Goal: Task Accomplishment & Management: Manage account settings

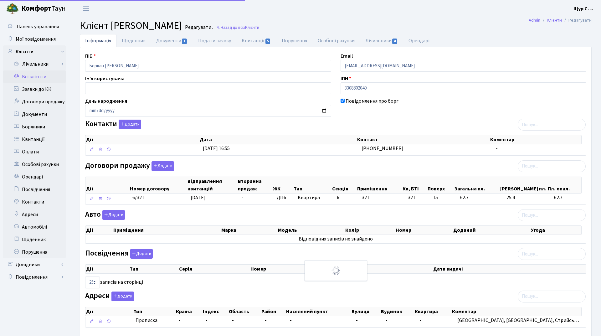
select select "25"
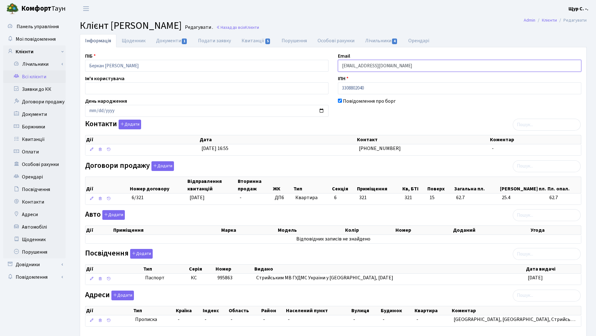
drag, startPoint x: 416, startPoint y: 67, endPoint x: 300, endPoint y: 63, distance: 115.9
click at [300, 63] on div "ПІБ Беркан Наталія Михайлівна Email kt46045@comfort-town.com.ua Ім'я користувач…" at bounding box center [333, 192] width 506 height 280
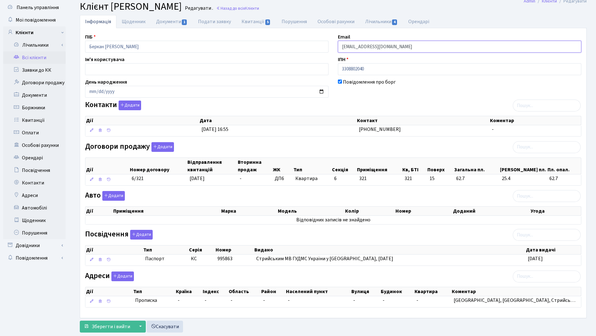
scroll to position [34, 0]
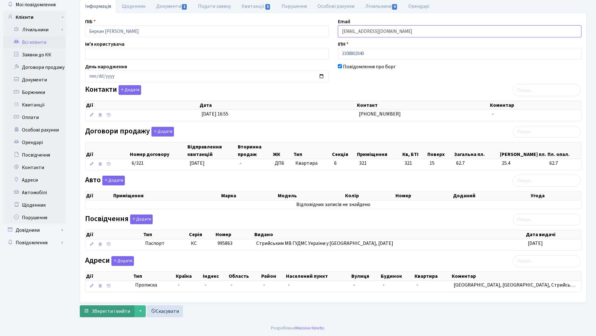
type input "[EMAIL_ADDRESS][DOMAIN_NAME]"
click at [103, 315] on button "Зберегти і вийти" at bounding box center [107, 311] width 54 height 12
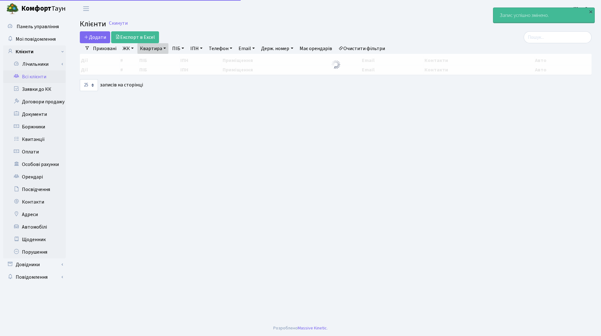
select select "25"
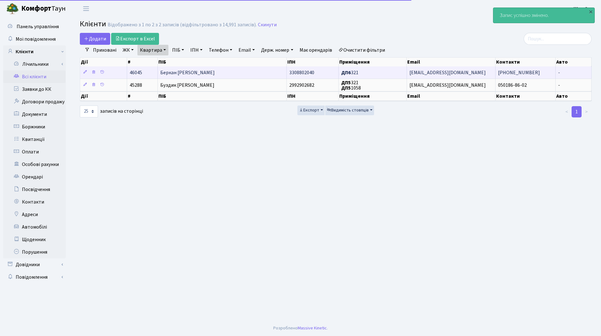
click at [239, 70] on td "Беркан Наталія Михайлівна" at bounding box center [222, 72] width 129 height 12
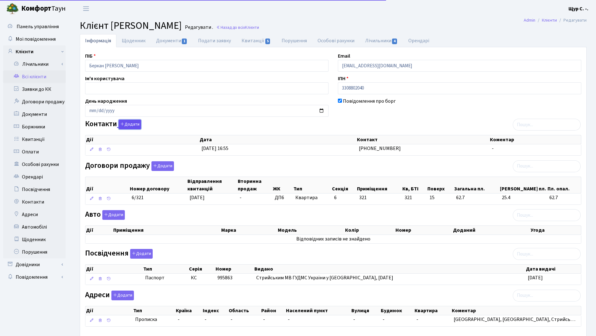
click at [132, 125] on button "Додати" at bounding box center [130, 125] width 23 height 10
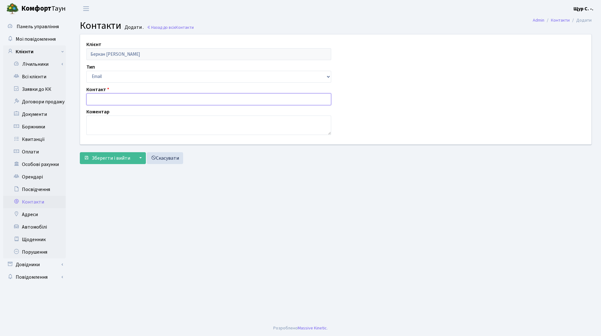
click at [117, 100] on input "text" at bounding box center [208, 99] width 245 height 12
type input "Lyes_yacine@hotmail.fr"
click at [113, 158] on span "Зберегти і вийти" at bounding box center [111, 158] width 39 height 7
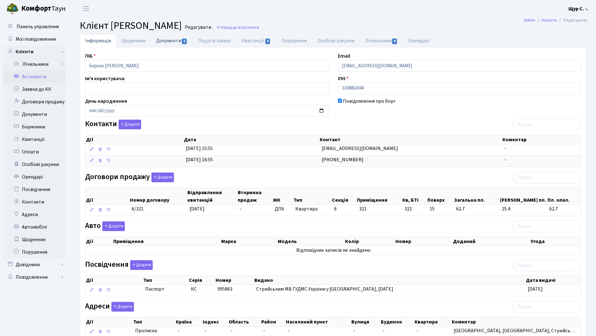
click at [170, 39] on link "Документи 1" at bounding box center [172, 40] width 42 height 13
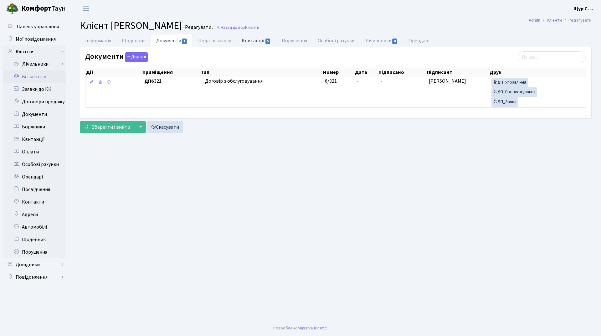
click at [252, 40] on link "Квитанції 5" at bounding box center [256, 40] width 40 height 13
select select "25"
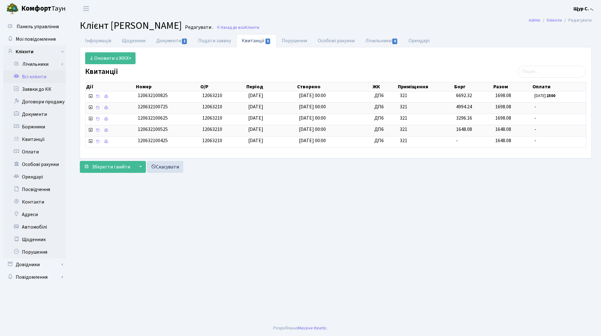
click at [39, 76] on link "Всі клієнти" at bounding box center [34, 76] width 63 height 13
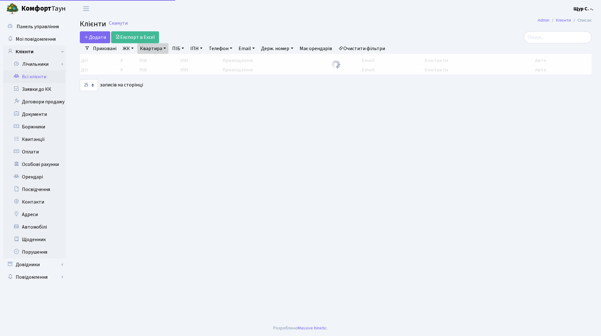
select select "25"
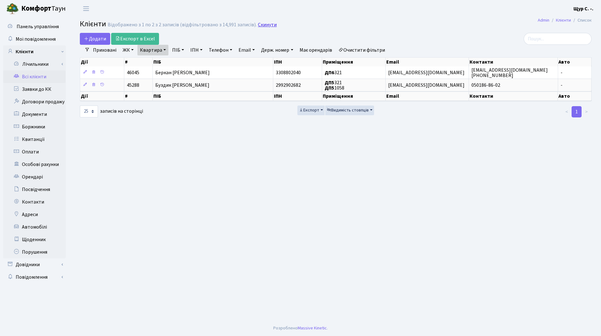
click at [259, 24] on link "Скинути" at bounding box center [267, 25] width 19 height 6
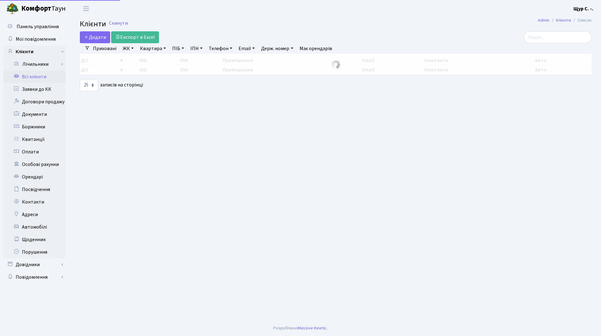
select select "25"
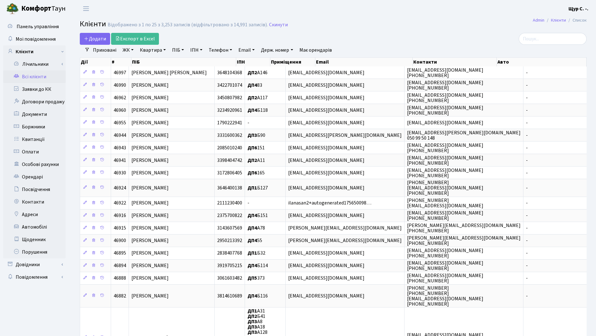
click at [41, 73] on link "Всі клієнти" at bounding box center [34, 76] width 63 height 13
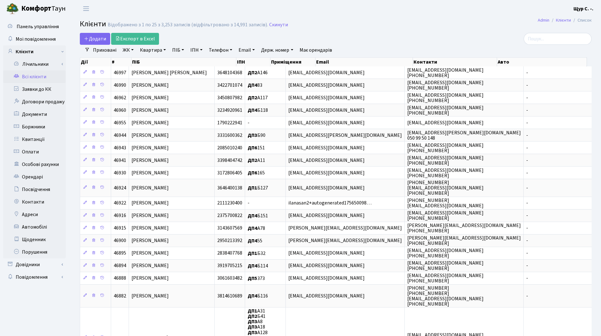
select select "25"
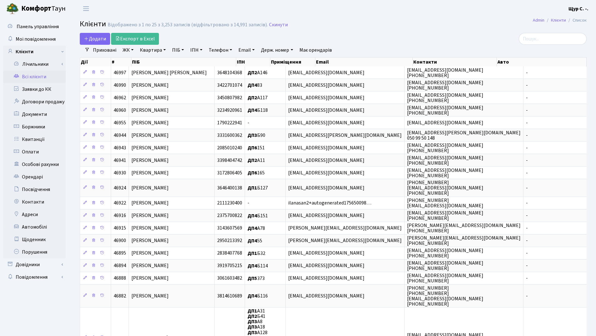
click at [177, 48] on link "ПІБ" at bounding box center [178, 50] width 17 height 11
type input "шмагіна"
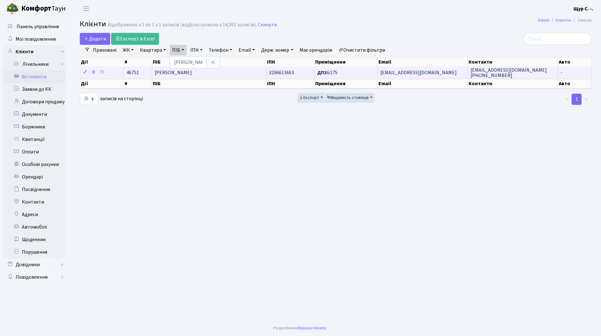
click at [192, 74] on span "Шмагіна Юлія Володимирівна" at bounding box center [173, 72] width 37 height 7
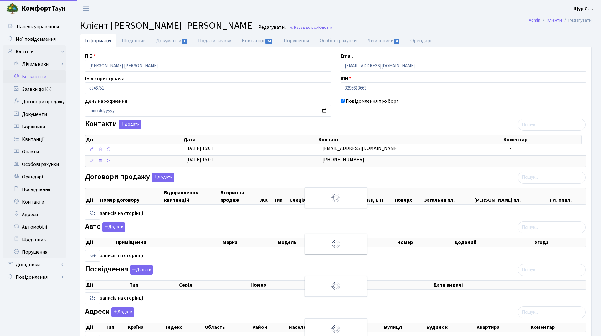
select select "25"
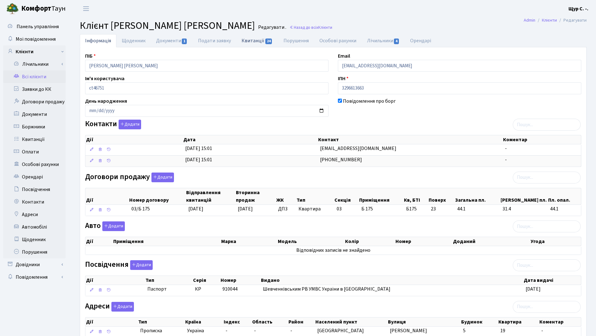
click at [246, 42] on link "Квитанції 24" at bounding box center [257, 40] width 42 height 13
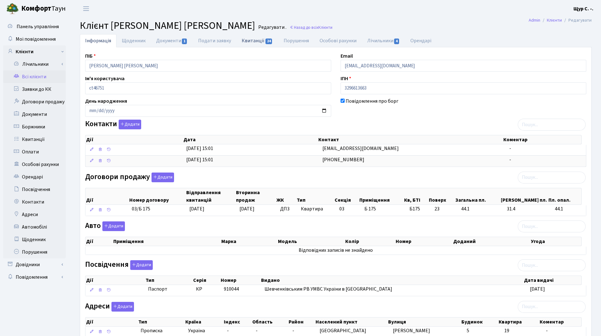
select select "25"
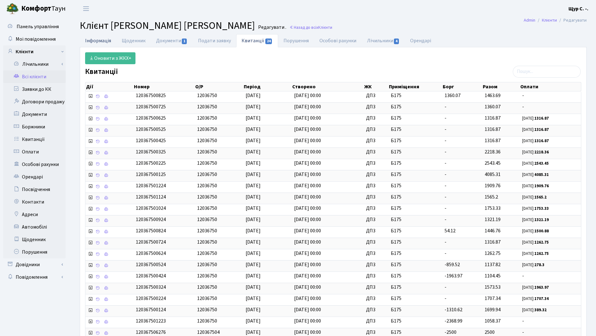
click at [98, 41] on link "Інформація" at bounding box center [98, 40] width 37 height 13
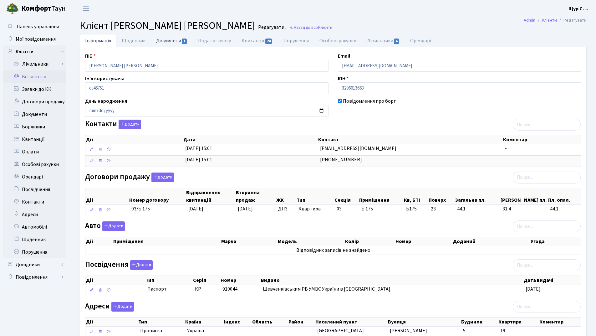
click at [171, 40] on link "Документи 1" at bounding box center [172, 40] width 42 height 13
select select "25"
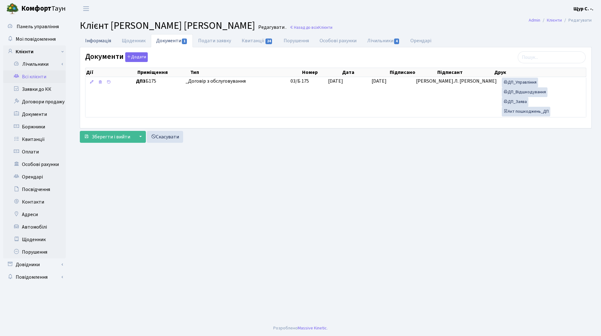
click at [98, 43] on link "Інформація" at bounding box center [98, 40] width 37 height 13
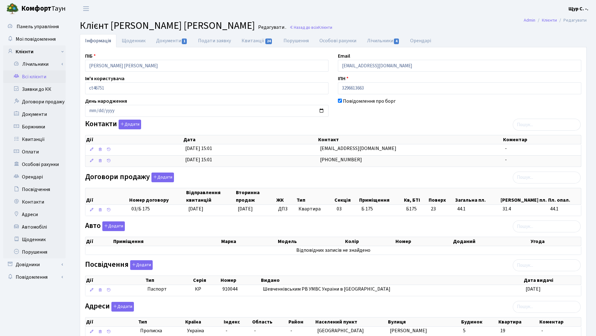
click at [32, 80] on link "Всі клієнти" at bounding box center [34, 76] width 63 height 13
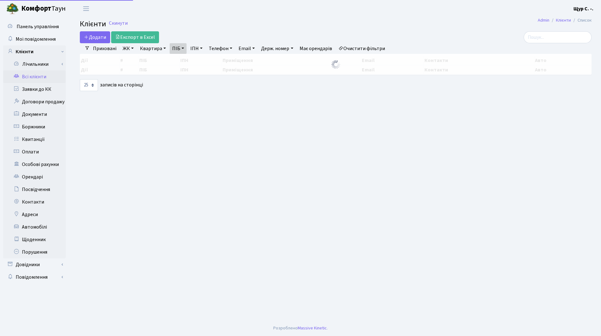
select select "25"
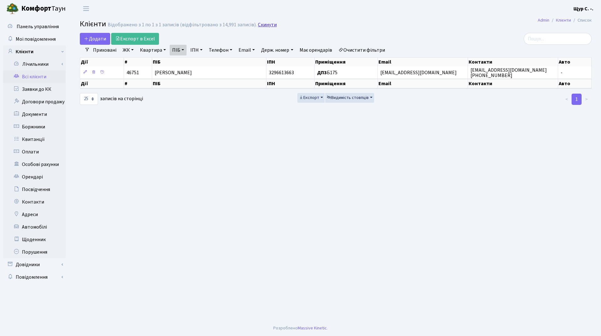
click at [269, 24] on link "Скинути" at bounding box center [267, 25] width 19 height 6
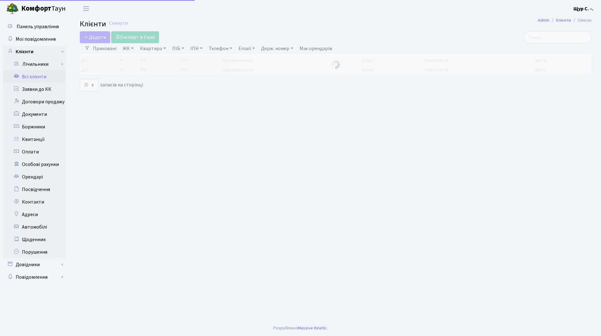
select select "25"
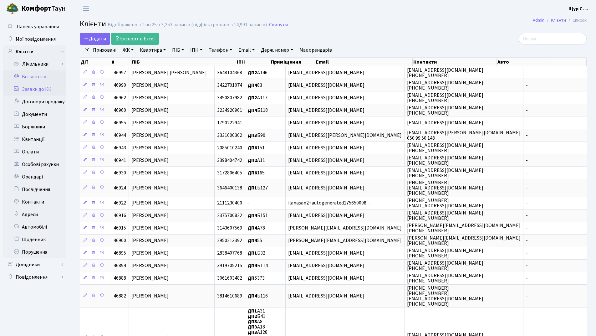
click at [26, 93] on link "Заявки до КК" at bounding box center [34, 89] width 63 height 13
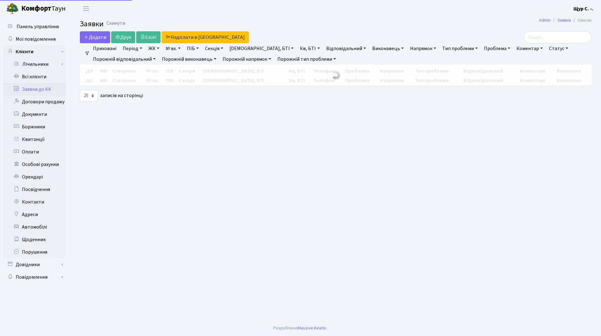
select select "25"
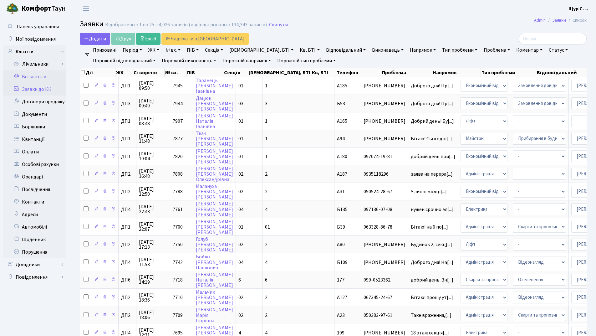
click at [28, 80] on link "Всі клієнти" at bounding box center [34, 76] width 63 height 13
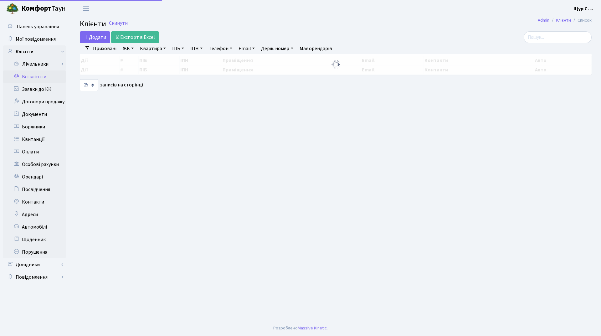
select select "25"
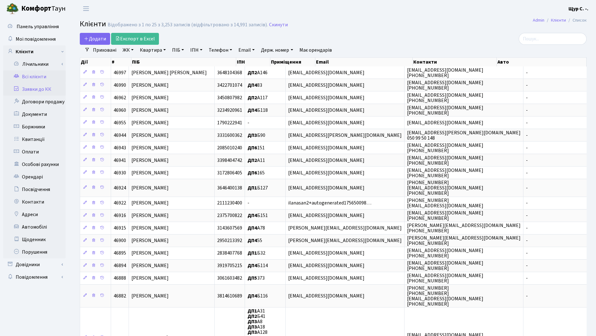
click at [40, 89] on link "Заявки до КК" at bounding box center [34, 89] width 63 height 13
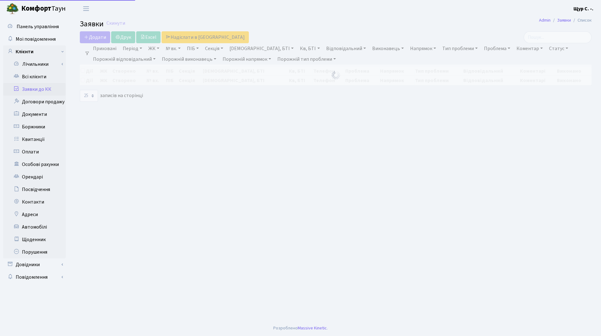
select select "25"
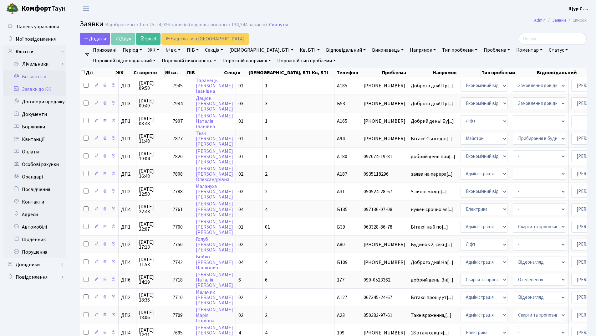
click at [41, 77] on link "Всі клієнти" at bounding box center [34, 76] width 63 height 13
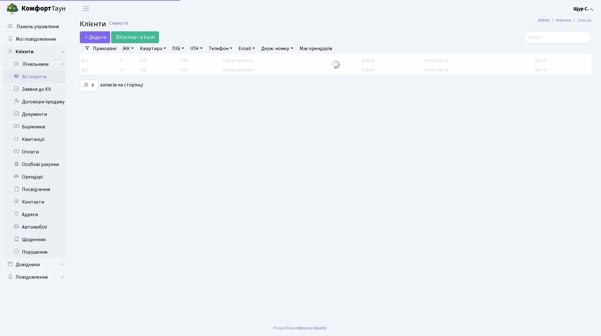
select select "25"
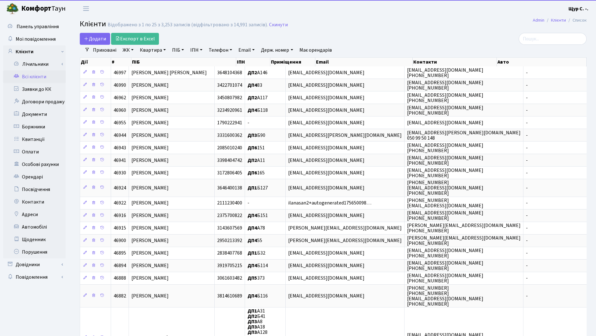
click at [158, 52] on link "Квартира" at bounding box center [152, 50] width 31 height 11
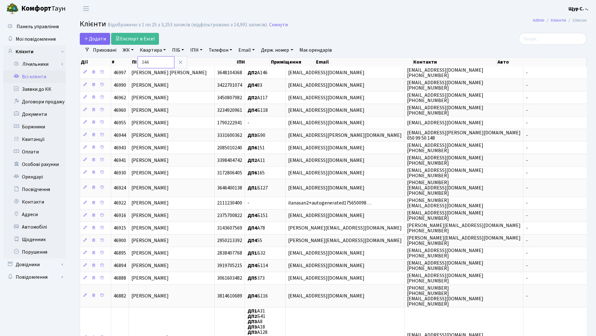
type input "344"
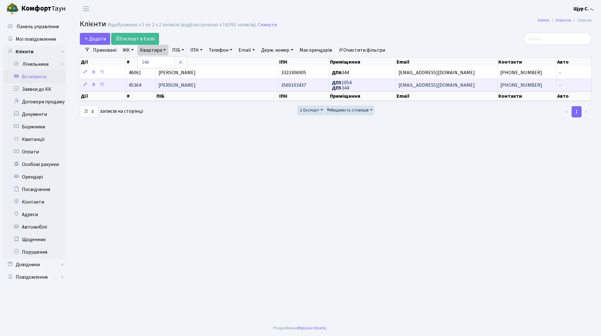
click at [176, 85] on span "[PERSON_NAME]" at bounding box center [176, 85] width 37 height 7
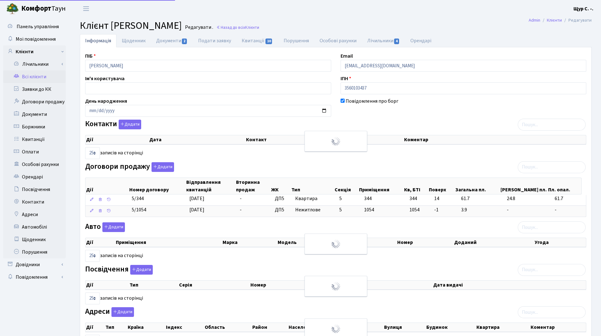
select select "25"
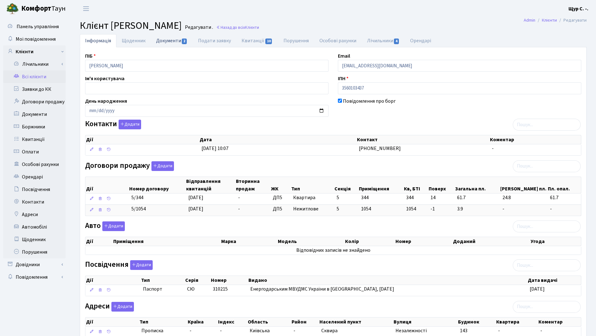
click at [168, 41] on link "Документи 2" at bounding box center [172, 40] width 42 height 13
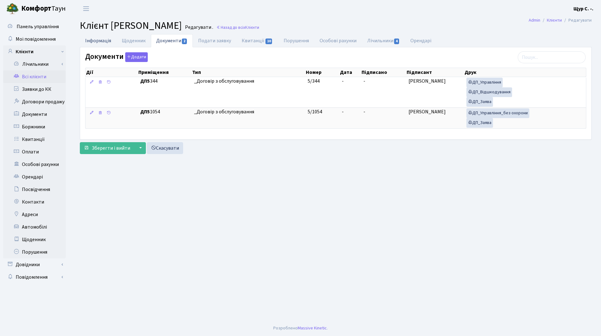
click at [101, 42] on link "Інформація" at bounding box center [98, 40] width 37 height 13
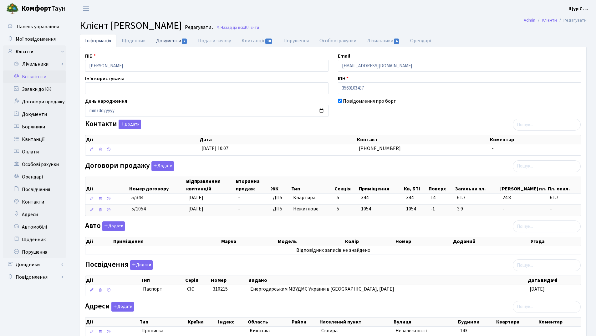
click at [161, 39] on link "Документи 2" at bounding box center [172, 40] width 42 height 13
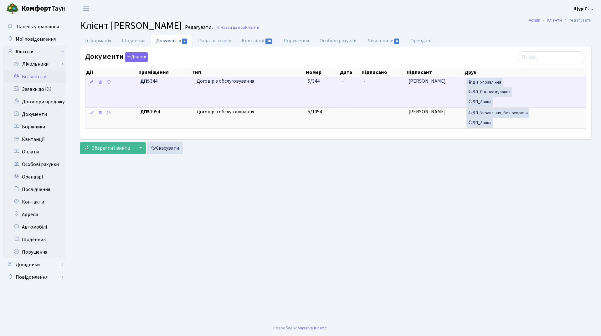
click at [297, 88] on td "_Договір з обслуговування" at bounding box center [249, 92] width 114 height 30
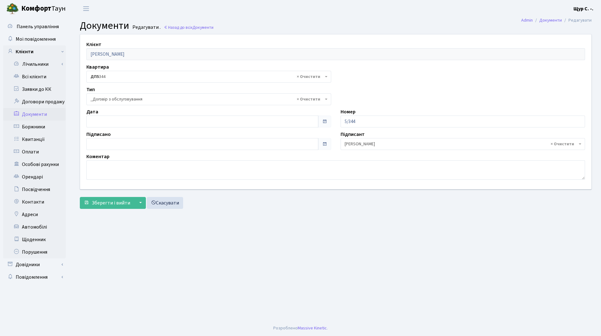
select select "289"
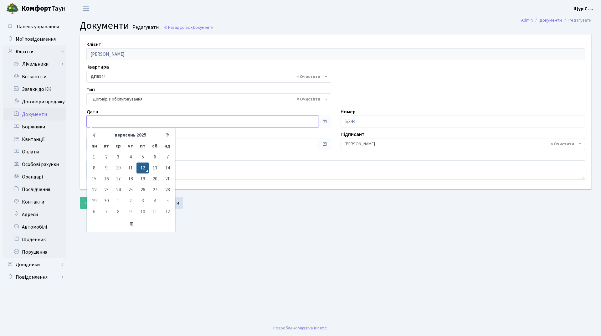
type input "[DATE]"
click at [206, 122] on input "12.09.2025" at bounding box center [202, 122] width 232 height 12
click at [274, 249] on main "Admin Документи Редагувати Документи Редагувати . Назад до всіх Документи Клієн…" at bounding box center [335, 168] width 531 height 303
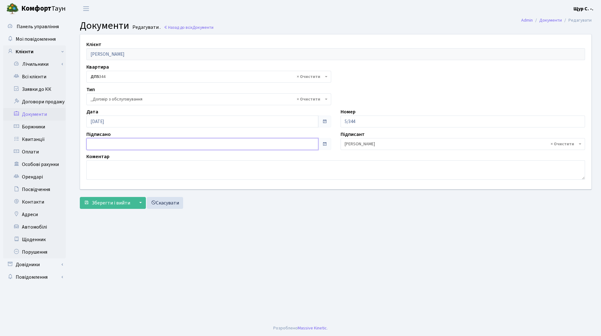
type input "[DATE]"
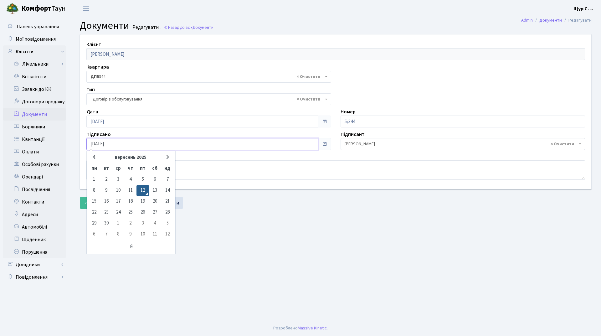
click at [188, 146] on input "[DATE]" at bounding box center [202, 144] width 232 height 12
click at [233, 236] on main "Admin Документи Редагувати Документи Редагувати . Назад до всіх Документи Клієн…" at bounding box center [335, 168] width 531 height 303
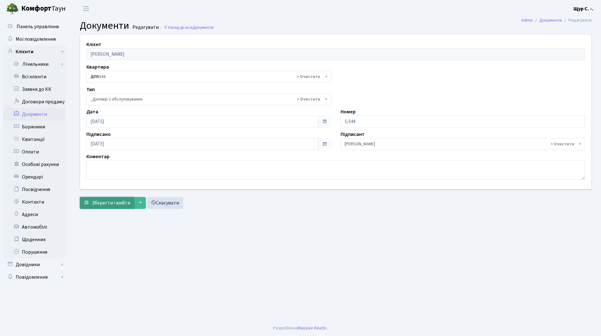
click at [107, 199] on span "Зберегти і вийти" at bounding box center [111, 202] width 39 height 7
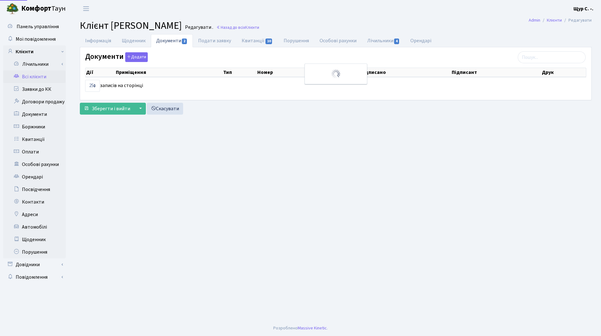
select select "25"
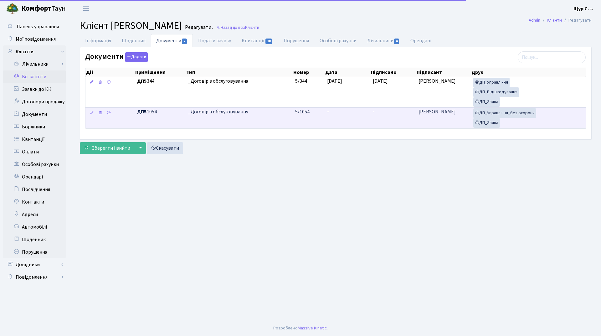
click at [318, 117] on td "5/1054" at bounding box center [309, 117] width 32 height 21
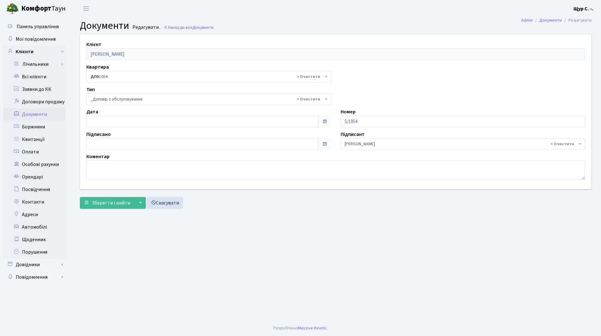
select select "289"
type input "[DATE]"
click at [151, 121] on input "[DATE]" at bounding box center [202, 122] width 232 height 12
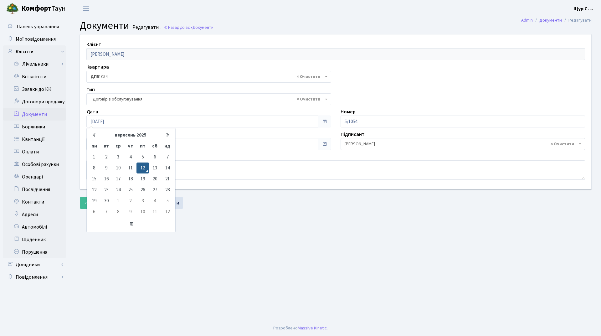
click at [235, 224] on main "Admin Документи Редагувати Документи Редагувати . Назад до всіх Документи Клієн…" at bounding box center [335, 168] width 531 height 303
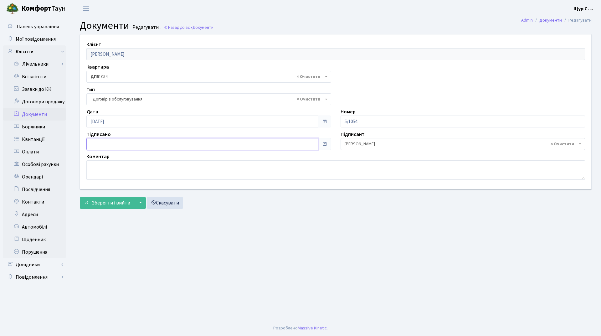
type input "[DATE]"
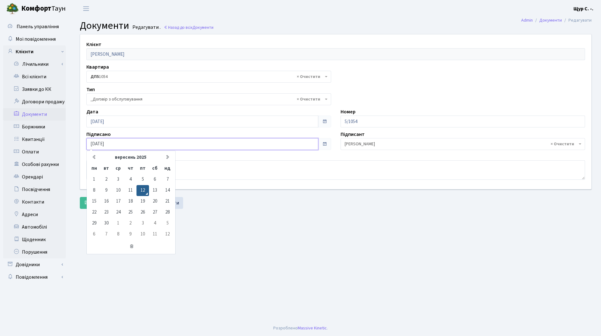
click at [172, 141] on input "[DATE]" at bounding box center [202, 144] width 232 height 12
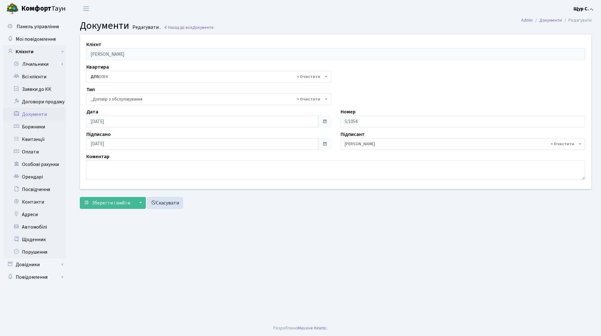
click at [254, 237] on main "Admin Документи Редагувати Документи Редагувати . Назад до всіх Документи Клієн…" at bounding box center [335, 168] width 531 height 303
click at [113, 202] on span "Зберегти і вийти" at bounding box center [111, 202] width 39 height 7
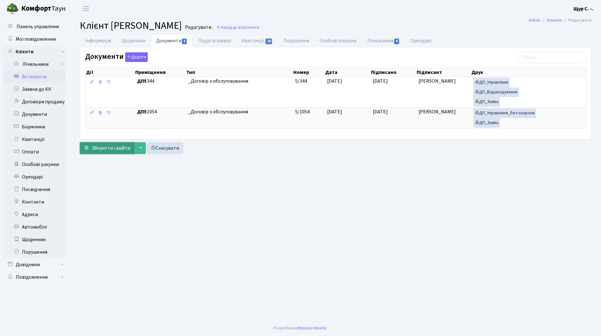
click at [115, 150] on span "Зберегти і вийти" at bounding box center [111, 148] width 39 height 7
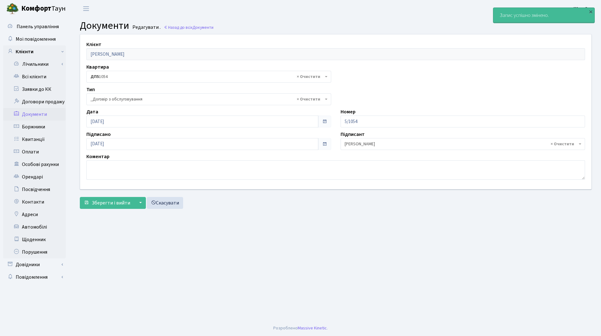
select select "289"
click at [41, 76] on link "Всі клієнти" at bounding box center [34, 76] width 63 height 13
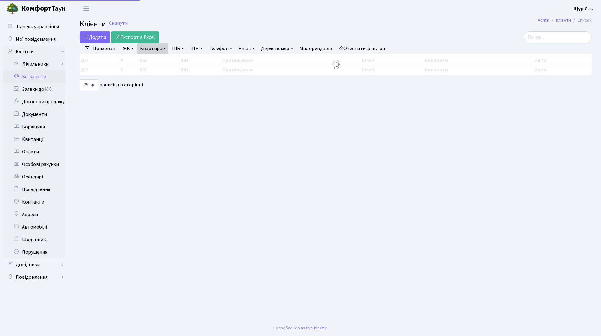
select select "25"
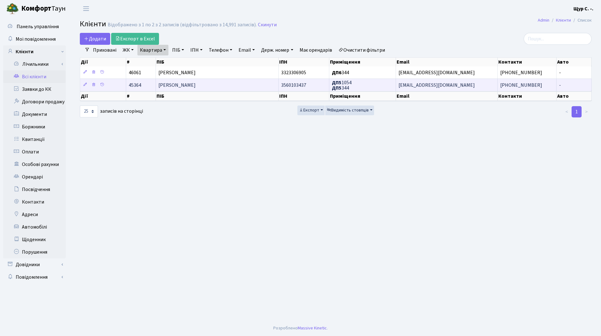
click at [191, 86] on span "[PERSON_NAME]" at bounding box center [176, 85] width 37 height 7
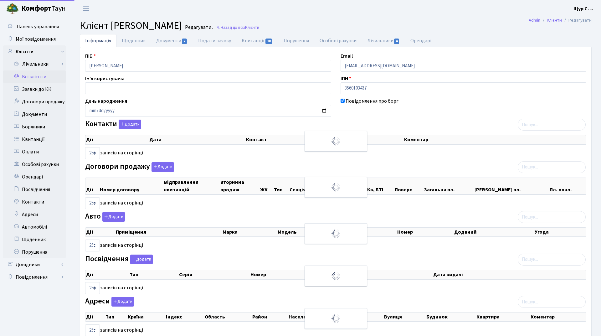
select select "25"
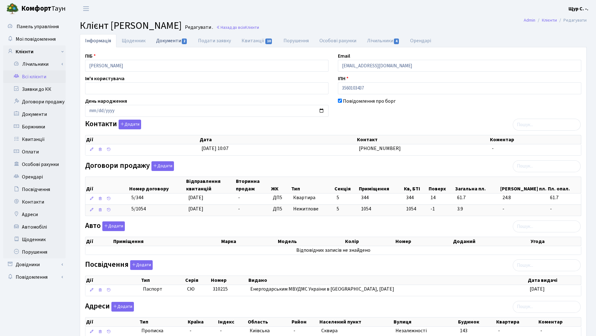
click at [172, 40] on link "Документи 2" at bounding box center [172, 40] width 42 height 13
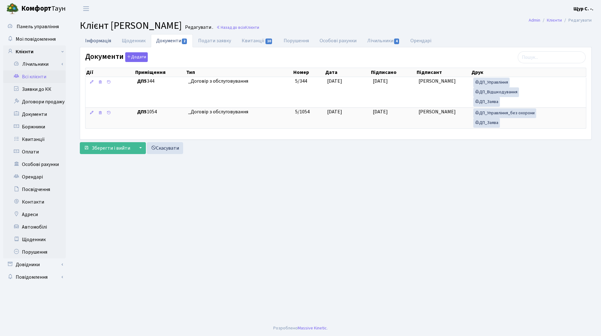
click at [96, 40] on link "Інформація" at bounding box center [98, 40] width 37 height 13
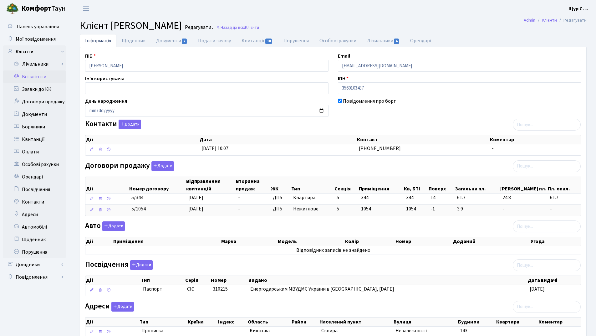
click at [25, 75] on link "Всі клієнти" at bounding box center [34, 76] width 63 height 13
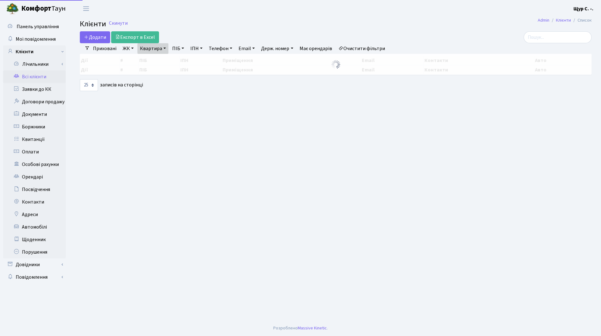
select select "25"
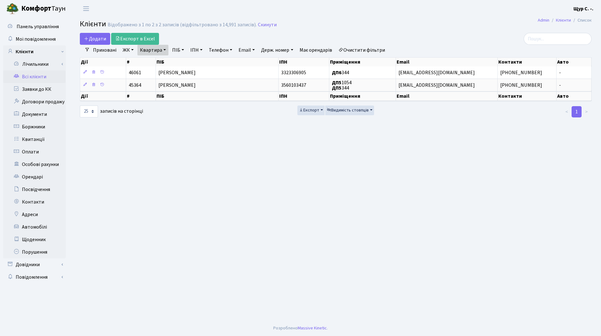
click at [165, 49] on link "Квартира" at bounding box center [152, 50] width 31 height 11
click at [165, 59] on input "344" at bounding box center [156, 62] width 37 height 12
type input "3"
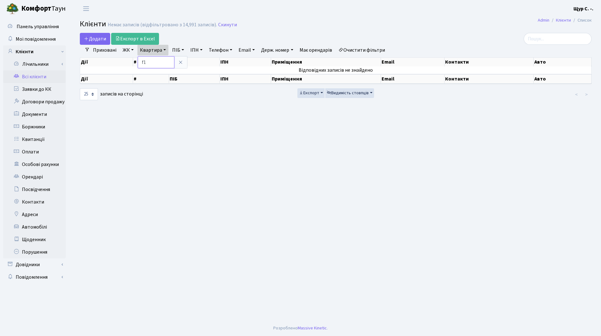
type input "f"
type input "344"
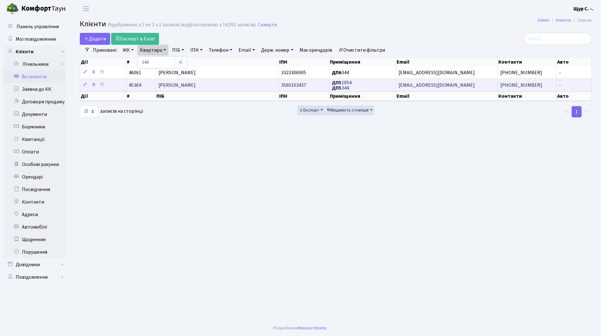
click at [196, 89] on span "[PERSON_NAME]" at bounding box center [176, 85] width 37 height 7
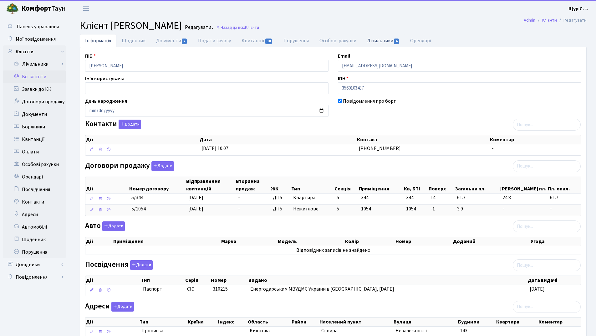
click at [384, 40] on link "Лічильники 4" at bounding box center [383, 40] width 43 height 13
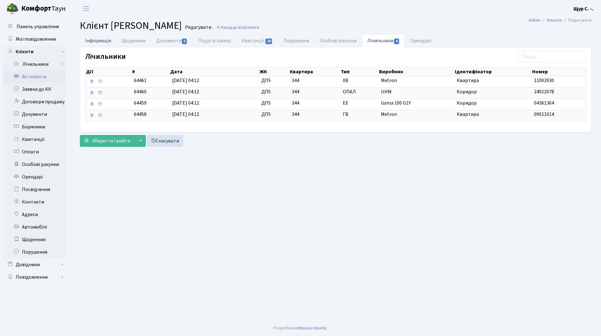
click at [93, 41] on link "Інформація" at bounding box center [98, 40] width 37 height 13
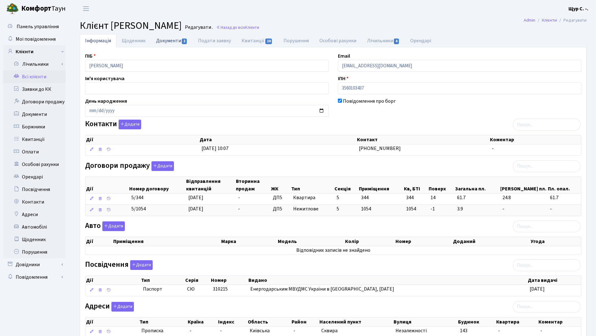
click at [174, 45] on link "Документи 2" at bounding box center [172, 40] width 42 height 13
select select "25"
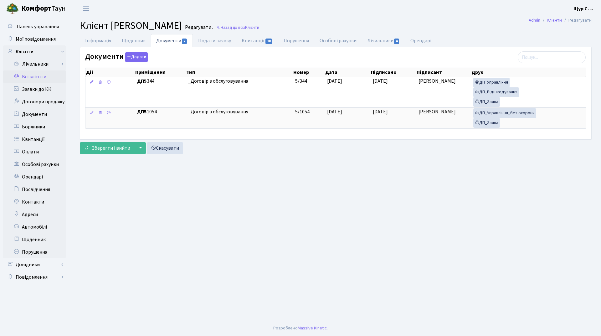
click at [36, 77] on link "Всі клієнти" at bounding box center [34, 76] width 63 height 13
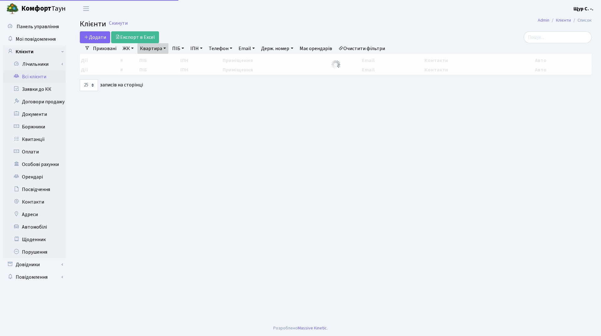
select select "25"
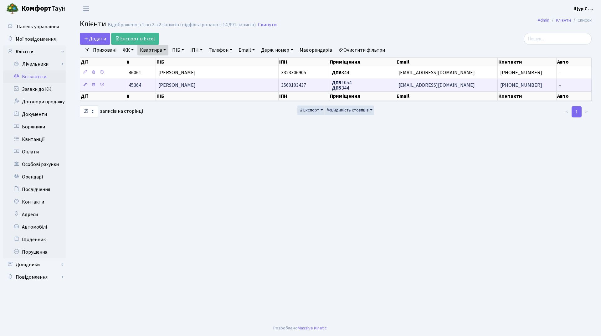
click at [234, 87] on td "[PERSON_NAME]" at bounding box center [217, 85] width 123 height 13
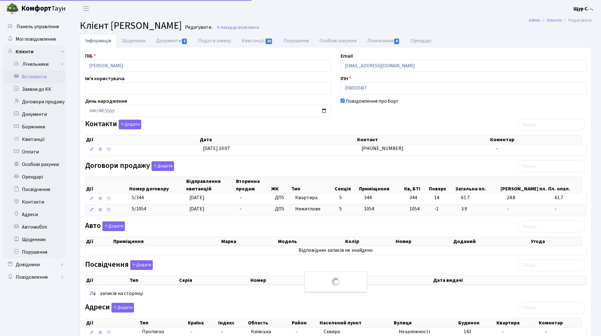
select select "25"
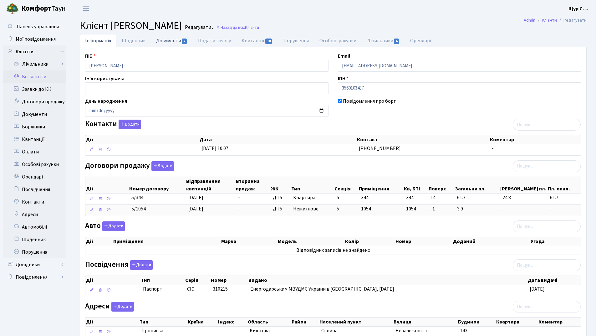
click at [171, 37] on link "Документи 2" at bounding box center [172, 40] width 42 height 13
select select "25"
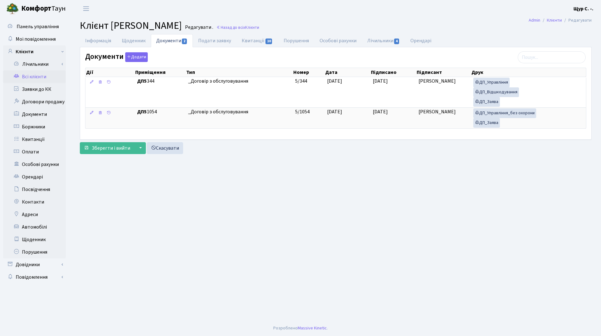
click at [43, 77] on link "Всі клієнти" at bounding box center [34, 76] width 63 height 13
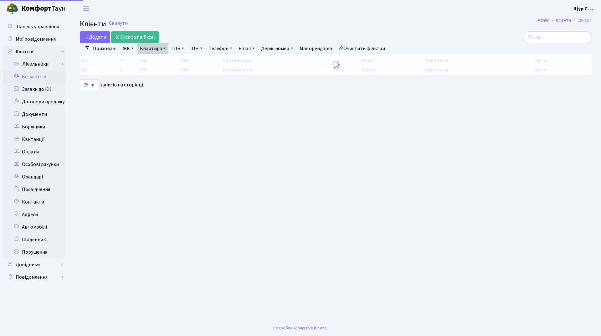
select select "25"
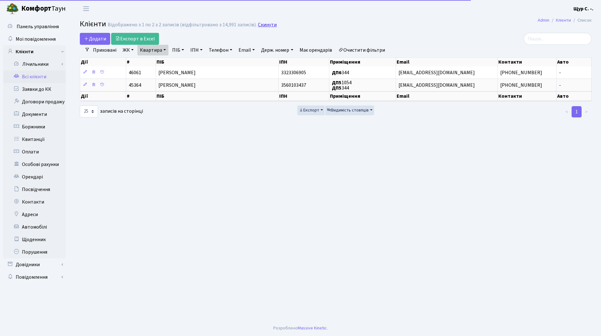
click at [264, 23] on link "Скинути" at bounding box center [267, 25] width 19 height 6
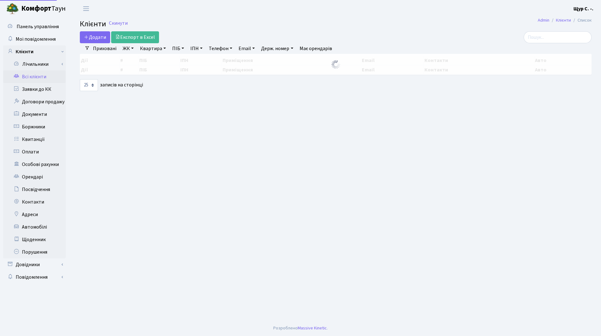
select select "25"
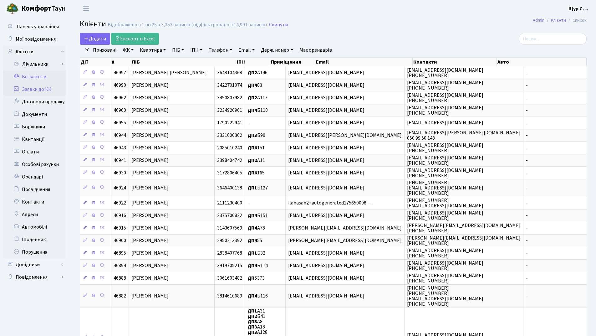
click at [40, 92] on link "Заявки до КК" at bounding box center [34, 89] width 63 height 13
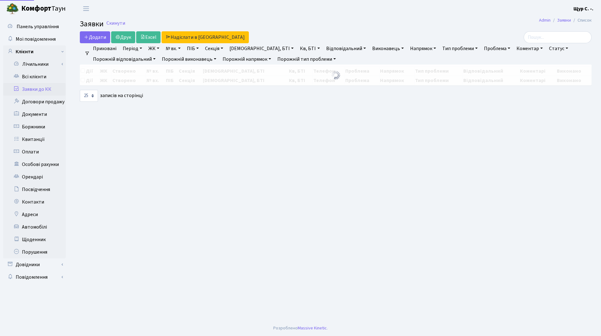
select select "25"
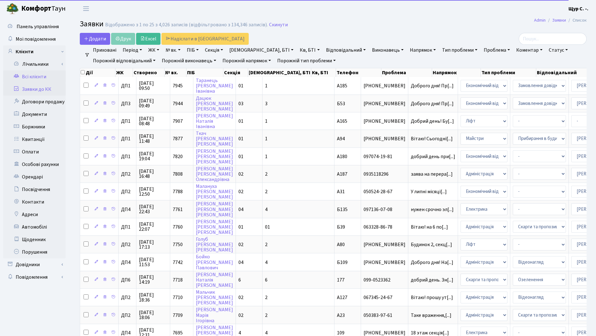
click at [29, 77] on link "Всі клієнти" at bounding box center [34, 76] width 63 height 13
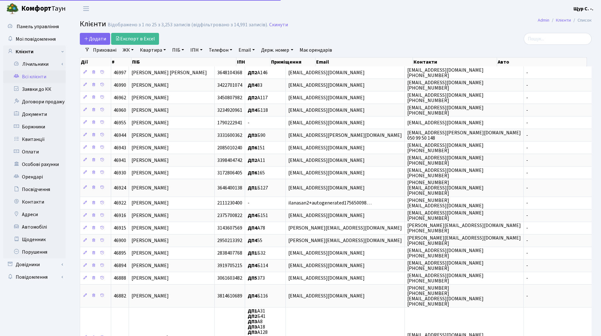
select select "25"
